Goal: Navigation & Orientation: Understand site structure

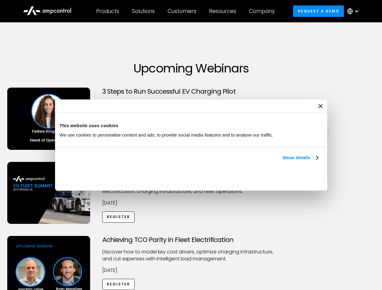
click at [282, 162] on link "Show details" at bounding box center [300, 157] width 36 height 7
click at [0, 0] on div "Necessary cookies help make a website usable by enabling basic functions like p…" at bounding box center [0, 0] width 0 height 0
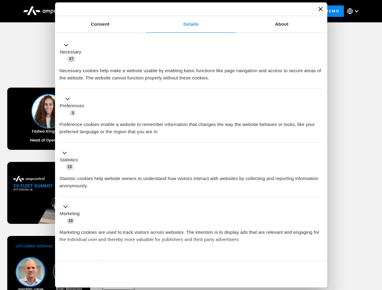
click at [375, 244] on div "Achieving TCO Parity in Fleet Electrification Discover how to model key cost dr…" at bounding box center [191, 283] width 380 height 95
click at [186, 11] on div "Customers" at bounding box center [182, 11] width 29 height 7
click at [107, 11] on div "Products" at bounding box center [107, 11] width 23 height 7
click at [144, 11] on div "Solutions" at bounding box center [143, 11] width 23 height 7
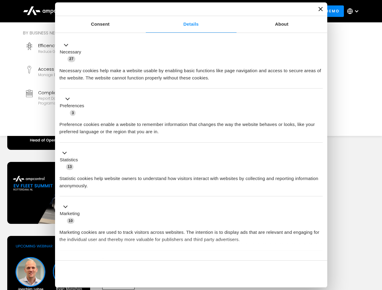
click at [183, 11] on div "Customers" at bounding box center [182, 11] width 29 height 7
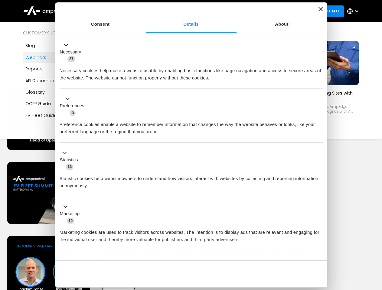
click at [224, 11] on div "Resources" at bounding box center [222, 11] width 27 height 7
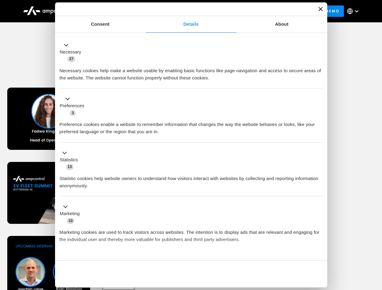
click at [264, 11] on div "Company" at bounding box center [262, 11] width 26 height 7
click at [354, 11] on div at bounding box center [356, 11] width 5 height 5
